Goal: Task Accomplishment & Management: Manage account settings

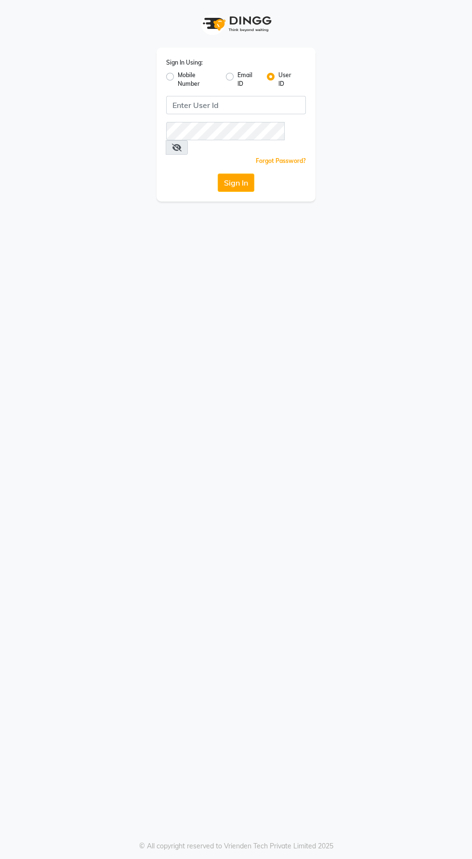
click at [201, 74] on label "Mobile Number" at bounding box center [198, 79] width 40 height 17
click at [184, 74] on input "Mobile Number" at bounding box center [181, 74] width 6 height 6
radio input "true"
radio input "false"
click at [245, 105] on input "Username" at bounding box center [252, 105] width 107 height 18
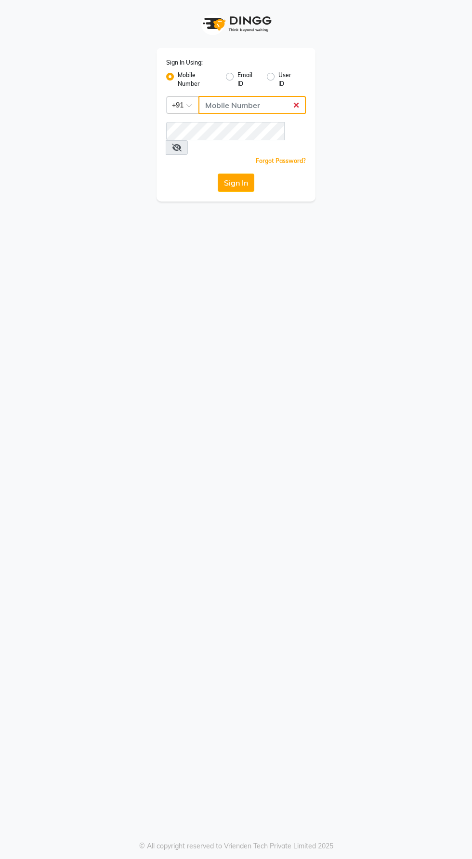
type input "9168187121"
click at [218, 173] on button "Sign In" at bounding box center [236, 182] width 37 height 18
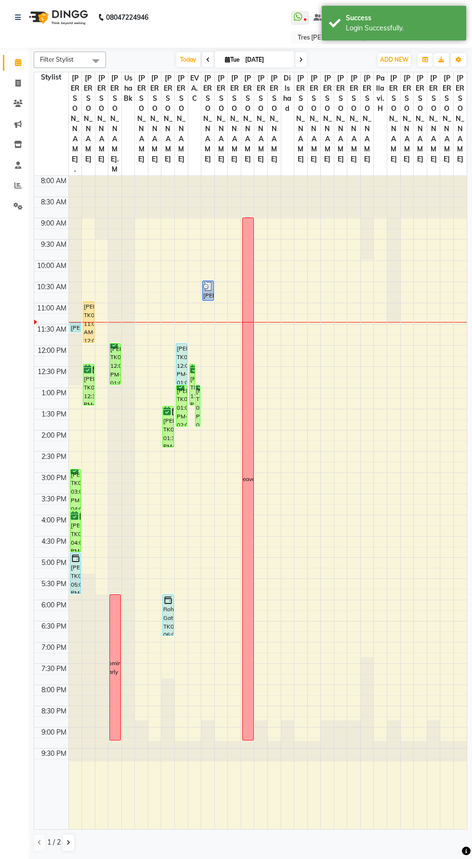
click at [255, 28] on nav "08047224946 Select Location × [GEOGRAPHIC_DATA][PERSON_NAME][GEOGRAPHIC_DATA] W…" at bounding box center [236, 24] width 472 height 48
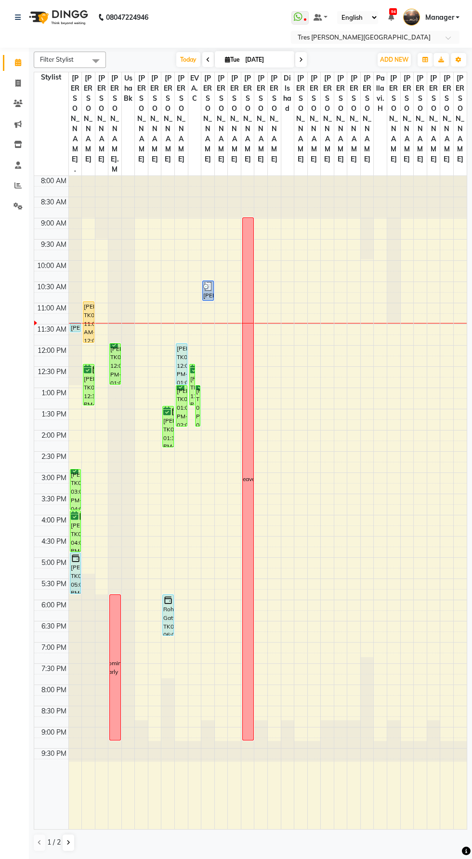
click at [456, 17] on link "Manager" at bounding box center [431, 18] width 56 height 16
click at [419, 68] on link "Sign out" at bounding box center [410, 69] width 88 height 15
